Goal: Task Accomplishment & Management: Use online tool/utility

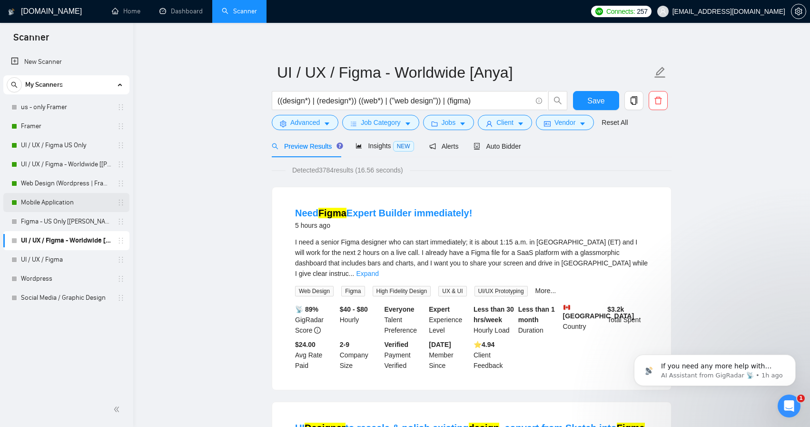
click at [85, 198] on link "Mobile Application" at bounding box center [66, 202] width 90 height 19
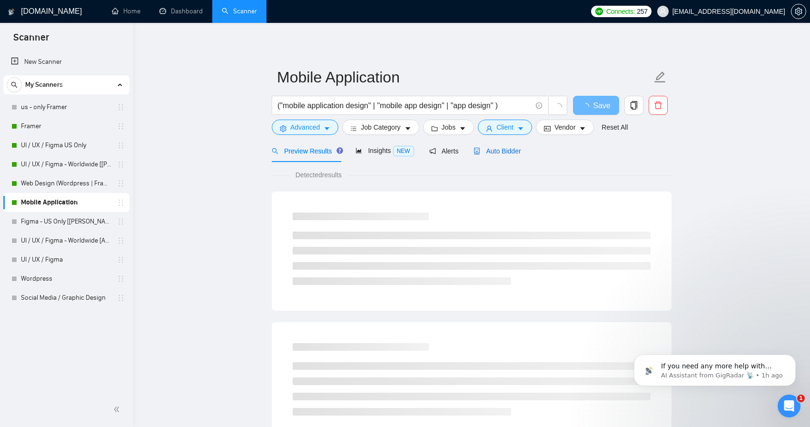
click at [504, 154] on span "Auto Bidder" at bounding box center [497, 151] width 47 height 8
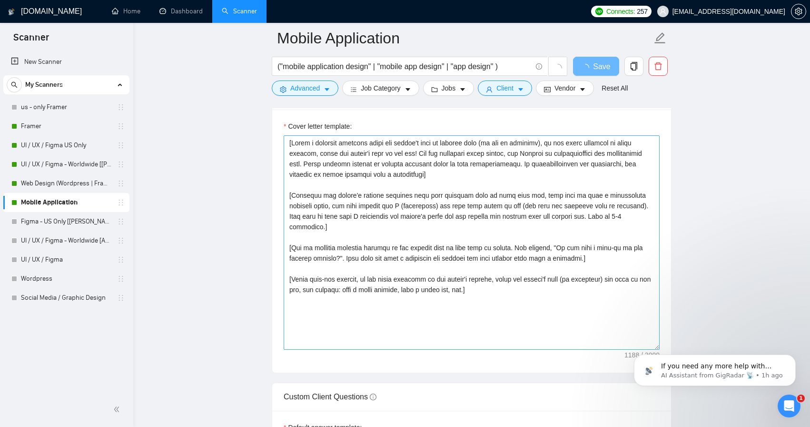
scroll to position [1018, 0]
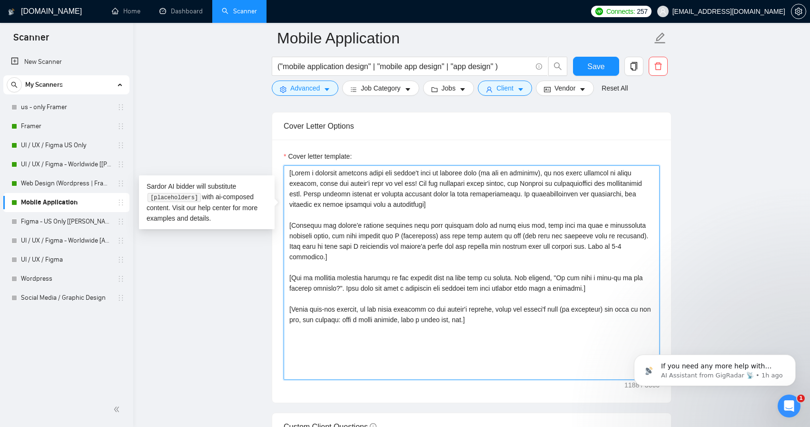
drag, startPoint x: 510, startPoint y: 259, endPoint x: 280, endPoint y: 151, distance: 253.8
click at [280, 151] on div "Cover letter template:" at bounding box center [471, 270] width 399 height 263
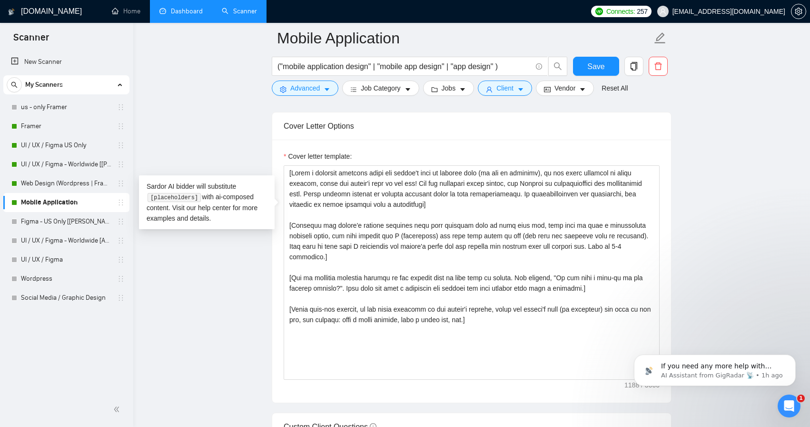
click at [182, 9] on link "Dashboard" at bounding box center [180, 11] width 43 height 8
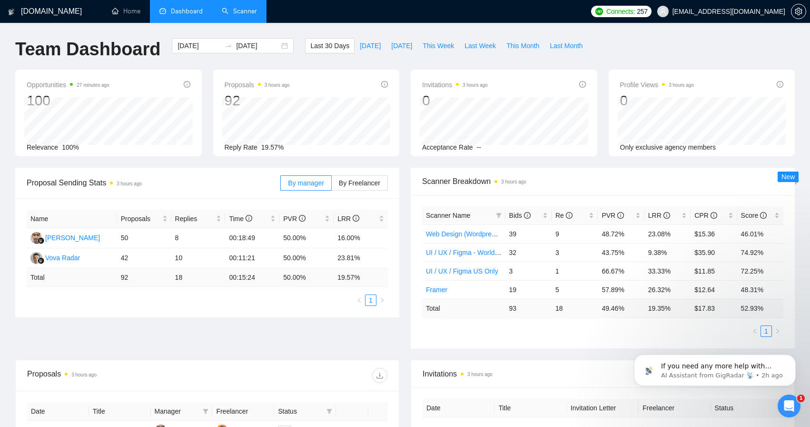
click at [243, 8] on link "Scanner" at bounding box center [239, 11] width 35 height 8
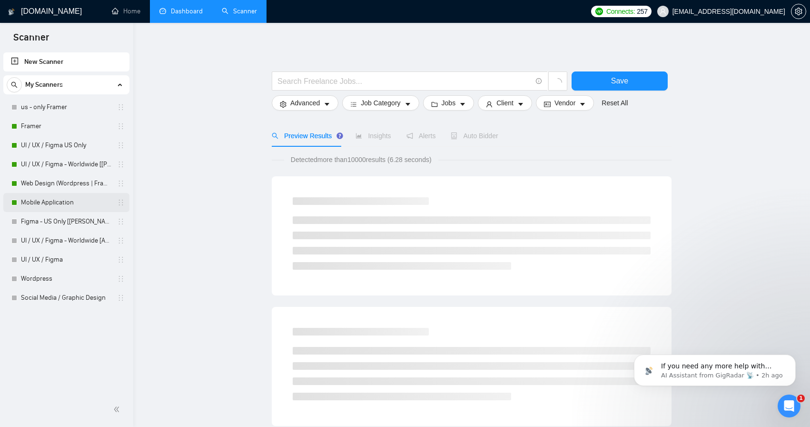
click at [59, 199] on link "Mobile Application" at bounding box center [66, 202] width 90 height 19
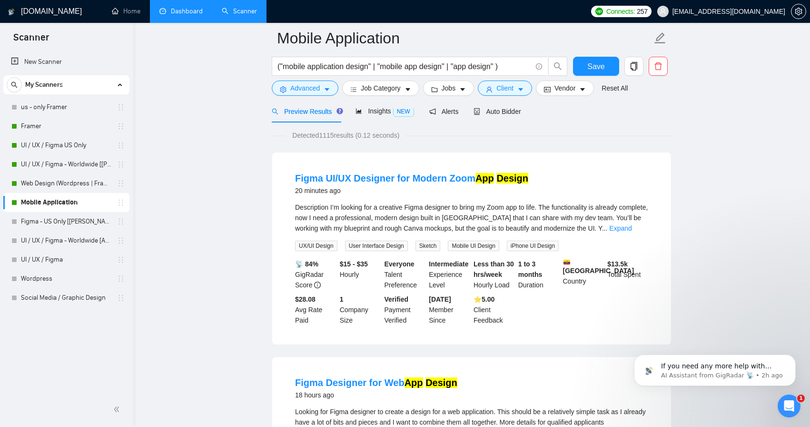
scroll to position [45, 0]
